Goal: Register for event/course

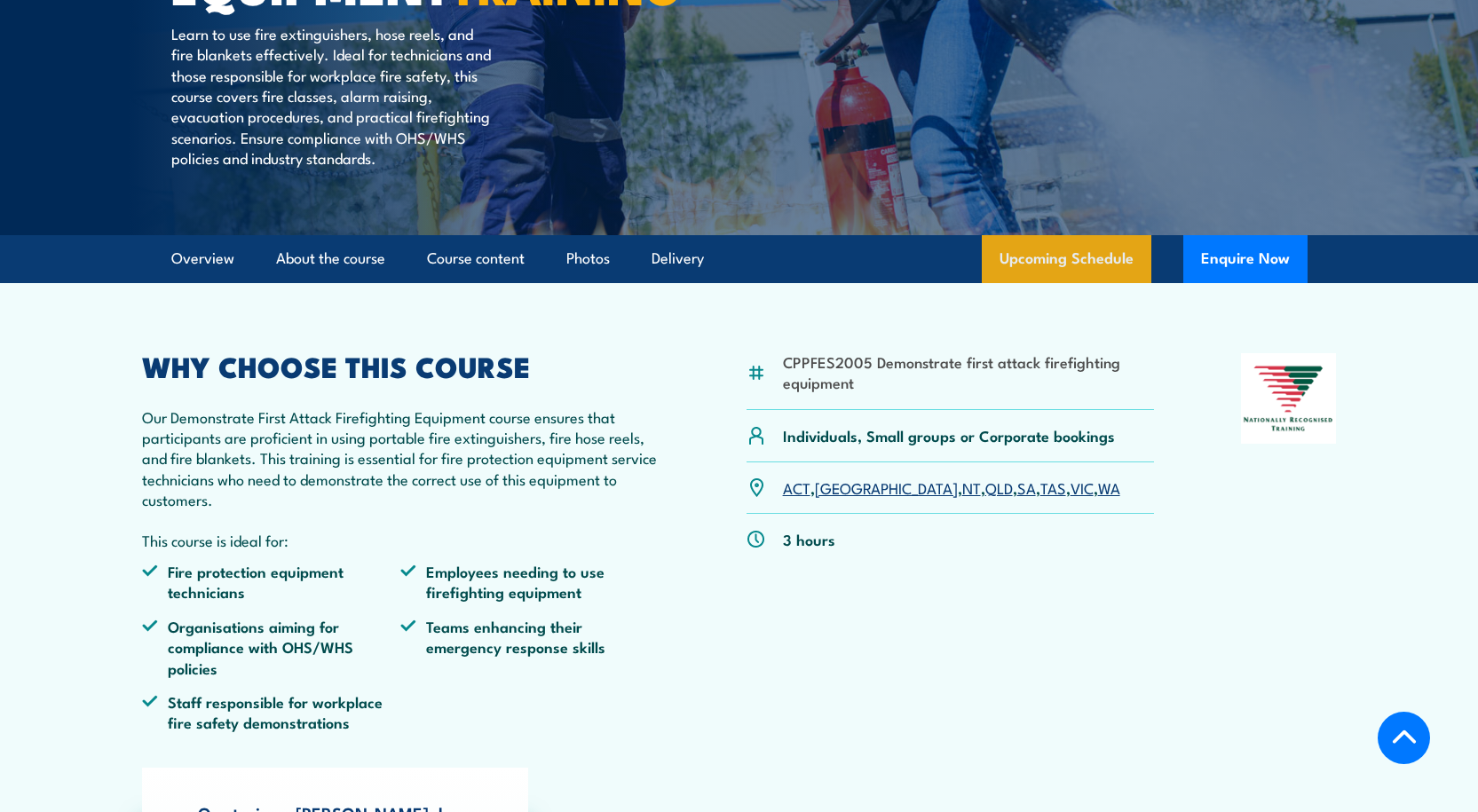
click at [1061, 283] on link "Upcoming Schedule" at bounding box center [1067, 259] width 170 height 48
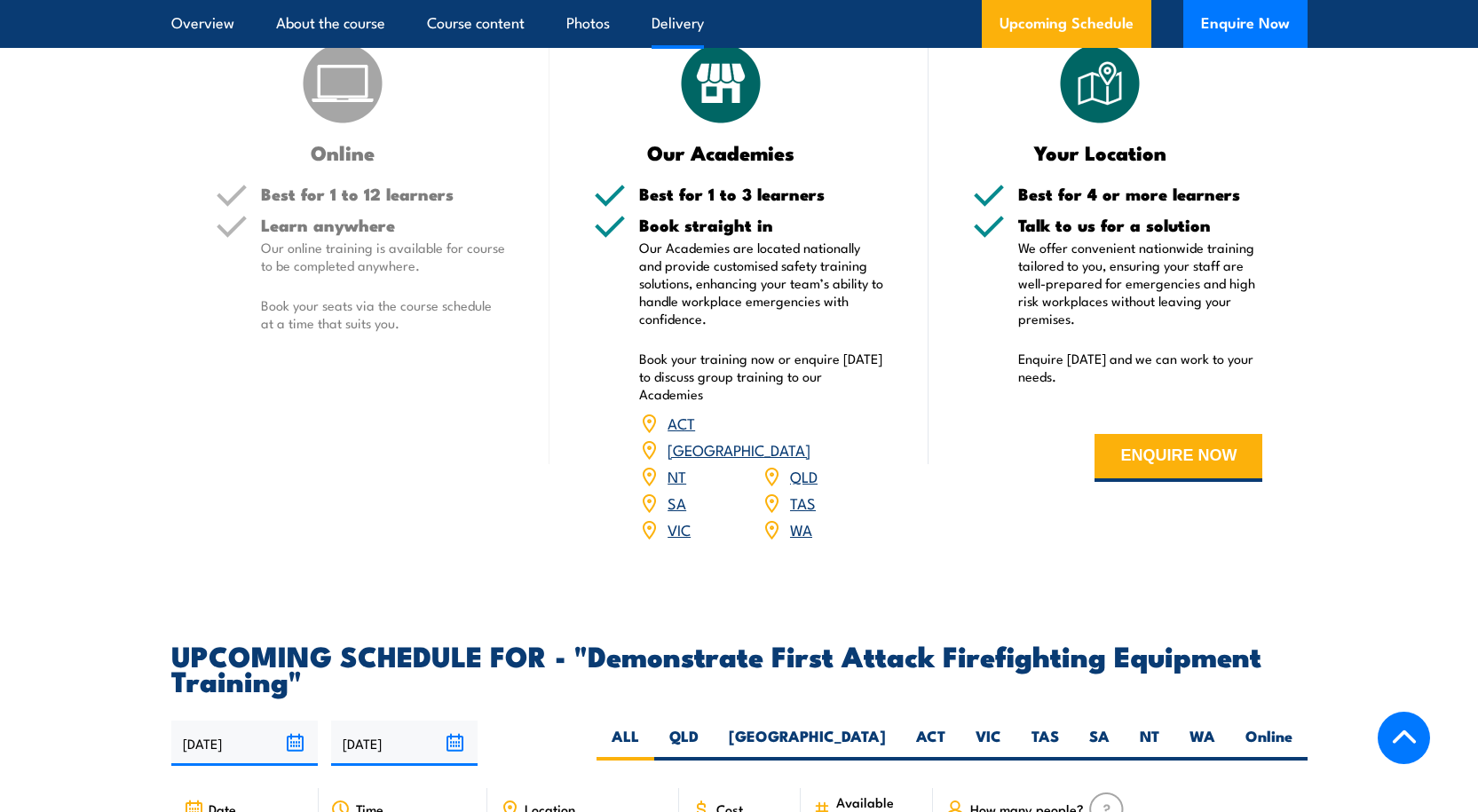
scroll to position [2863, 0]
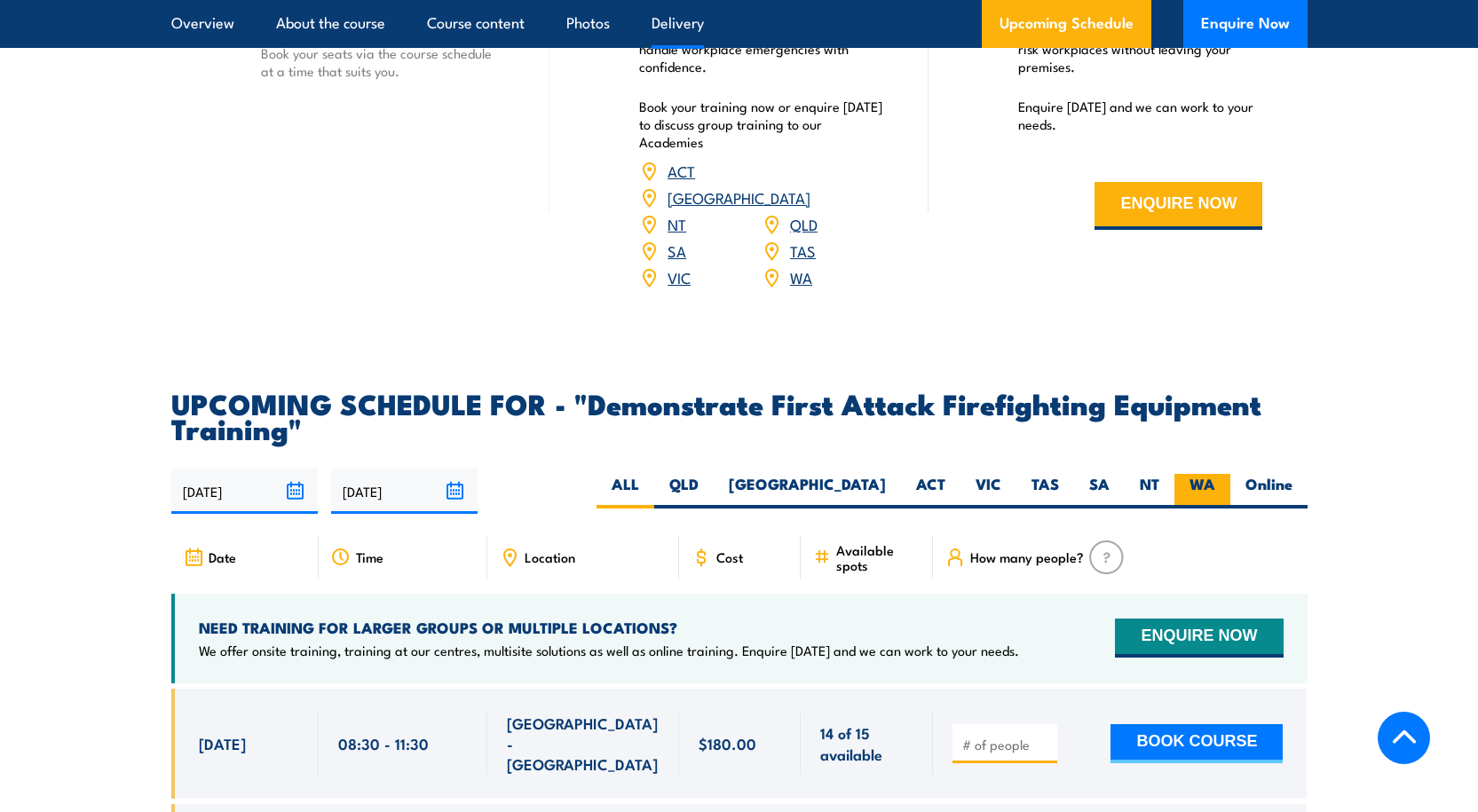
click at [1207, 474] on label "WA" at bounding box center [1202, 491] width 56 height 34
click at [1215, 474] on input "WA" at bounding box center [1221, 480] width 11 height 11
radio input "true"
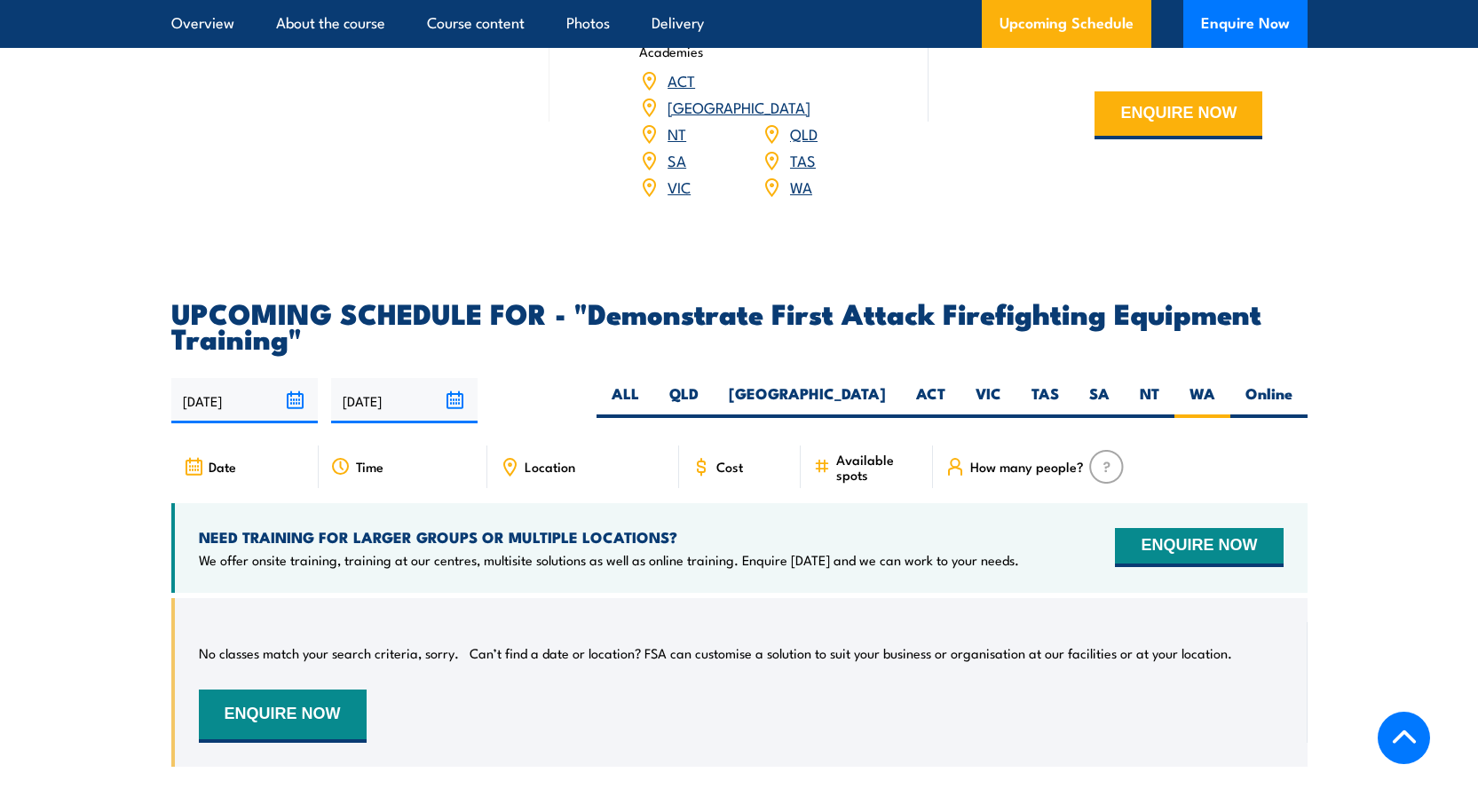
scroll to position [2952, 0]
